Goal: Task Accomplishment & Management: Manage account settings

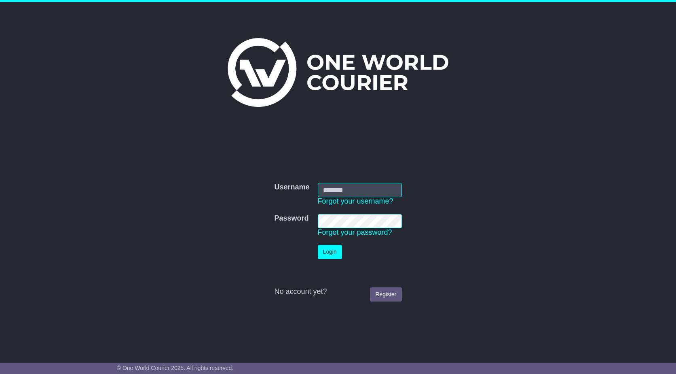
type input "**********"
click at [326, 251] on button "Login" at bounding box center [330, 252] width 24 height 14
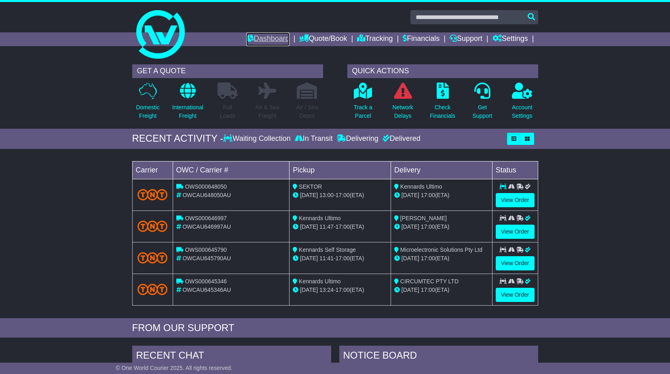
click at [268, 34] on link "Dashboard" at bounding box center [267, 39] width 43 height 14
